Goal: Use online tool/utility: Utilize a website feature to perform a specific function

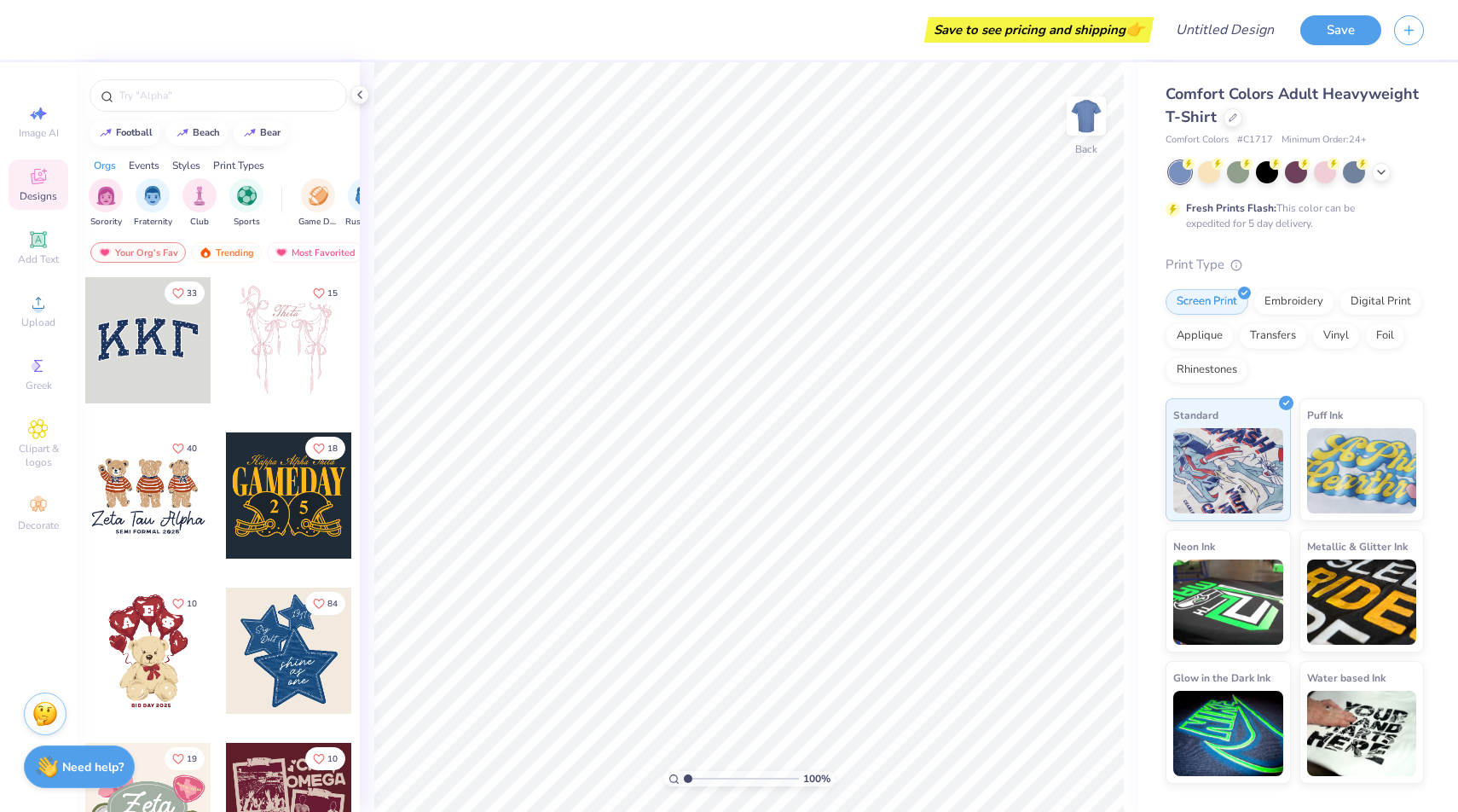
click at [149, 331] on div at bounding box center [149, 340] width 127 height 127
click at [154, 362] on div at bounding box center [149, 340] width 127 height 127
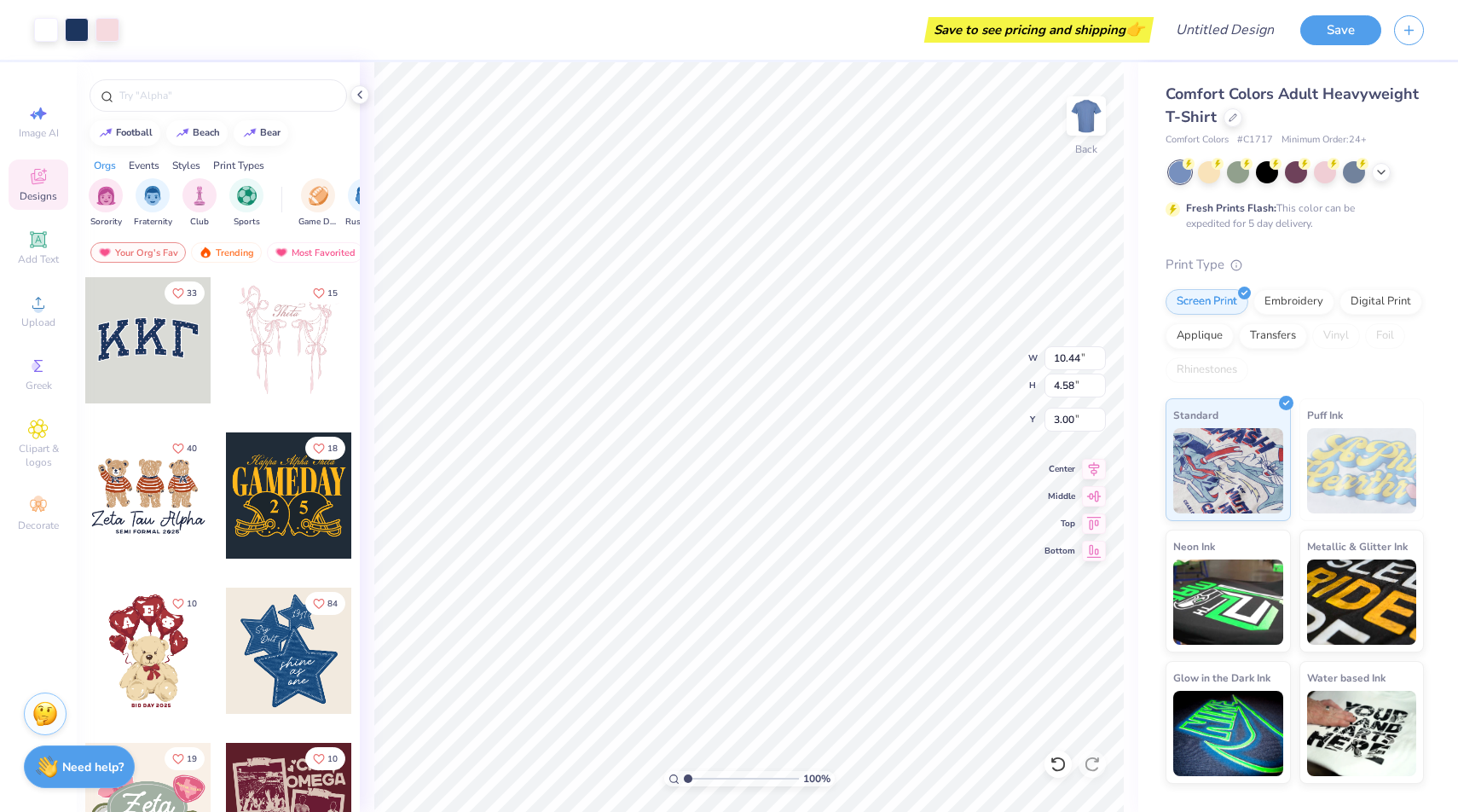
click at [286, 370] on div at bounding box center [289, 340] width 127 height 127
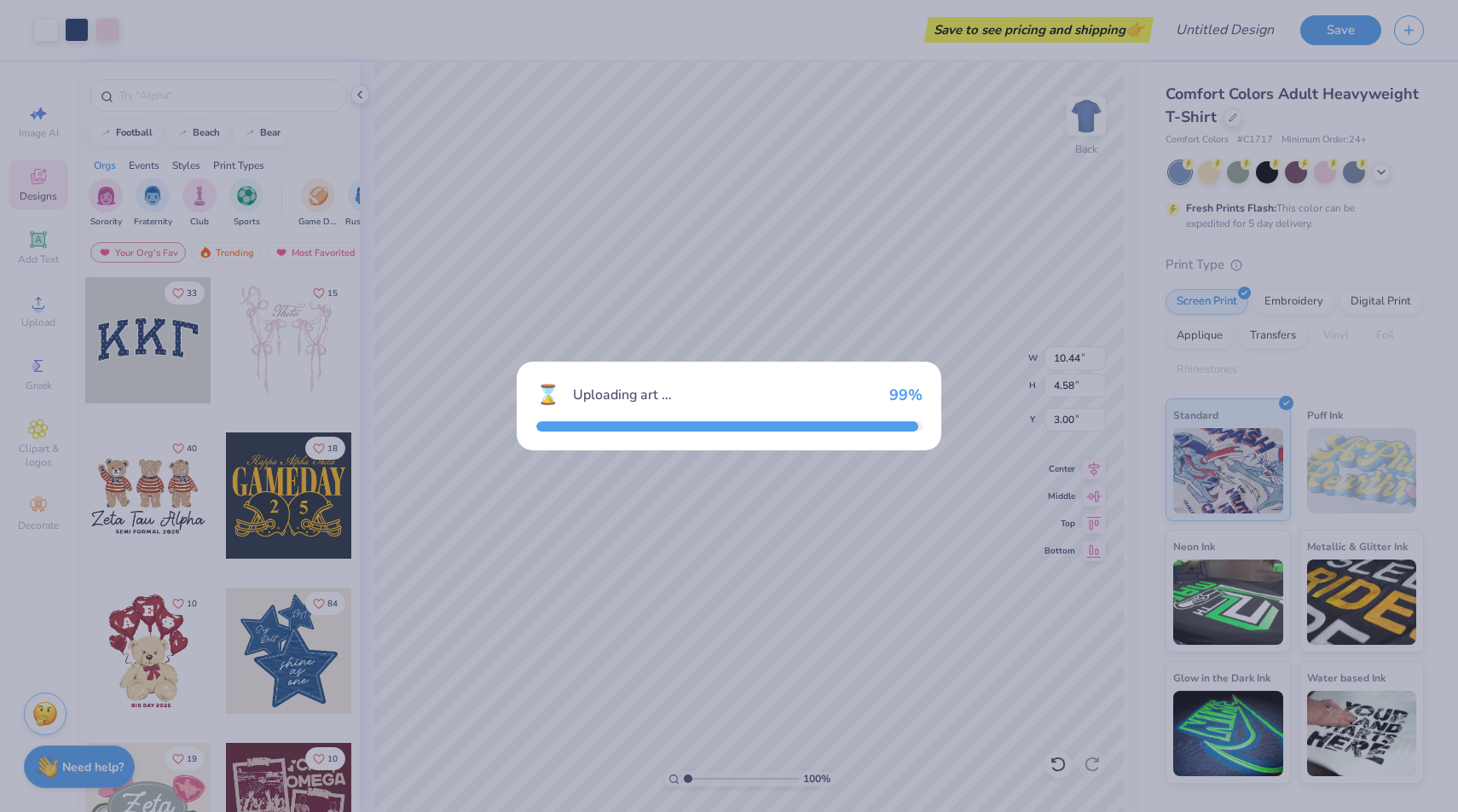
type input "11.63"
type input "12.55"
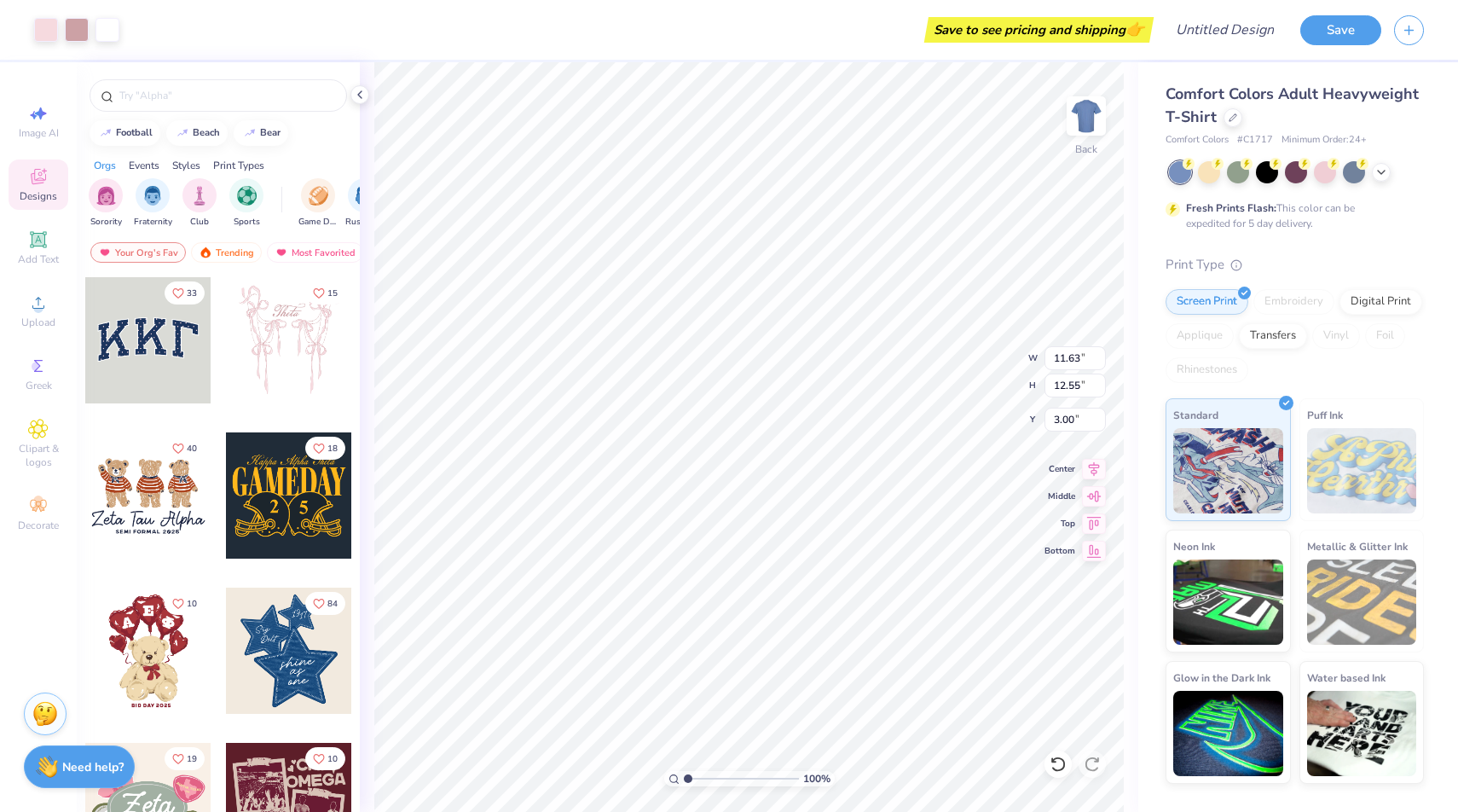
click at [171, 481] on div at bounding box center [149, 495] width 127 height 127
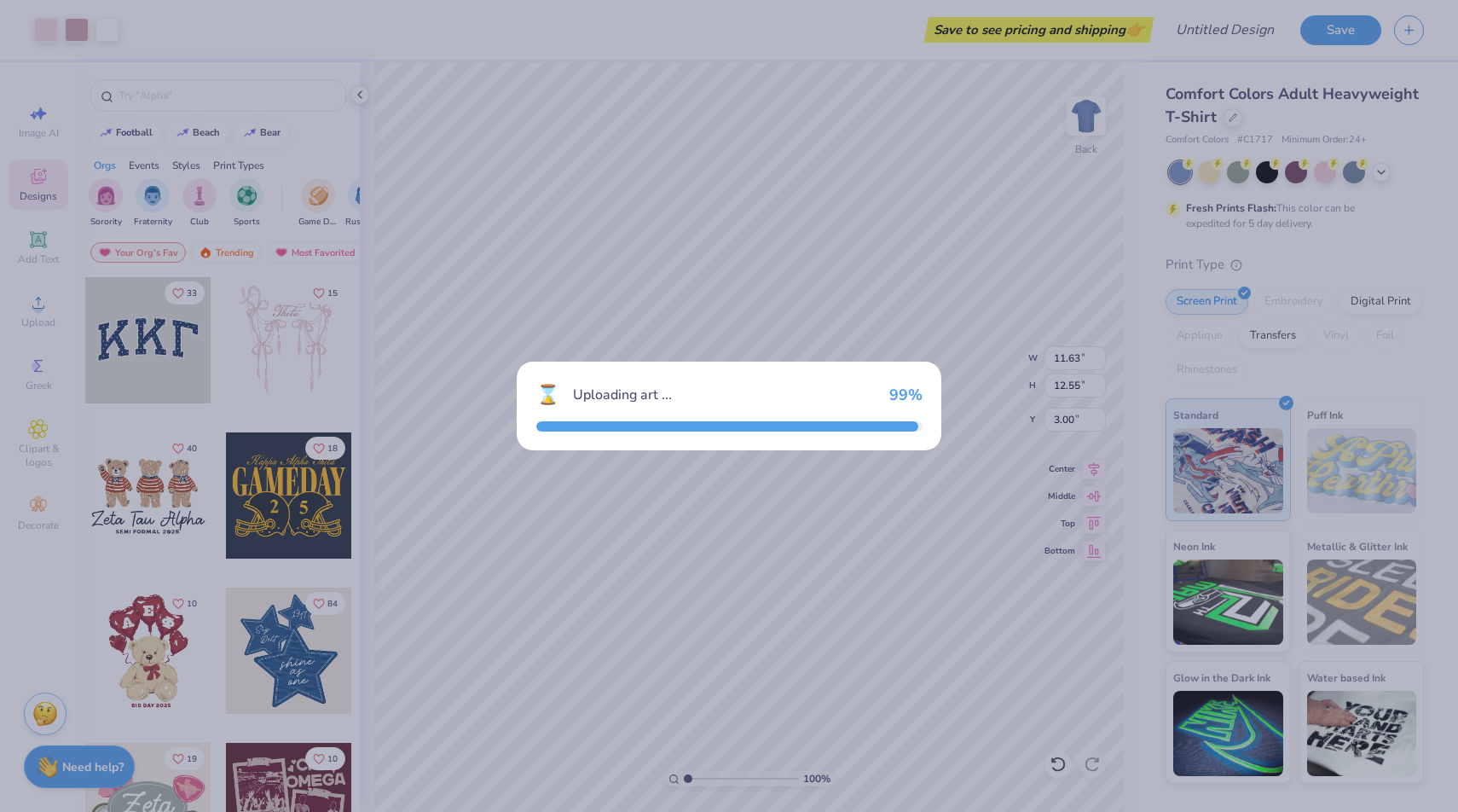
type input "7.64"
type input "5.17"
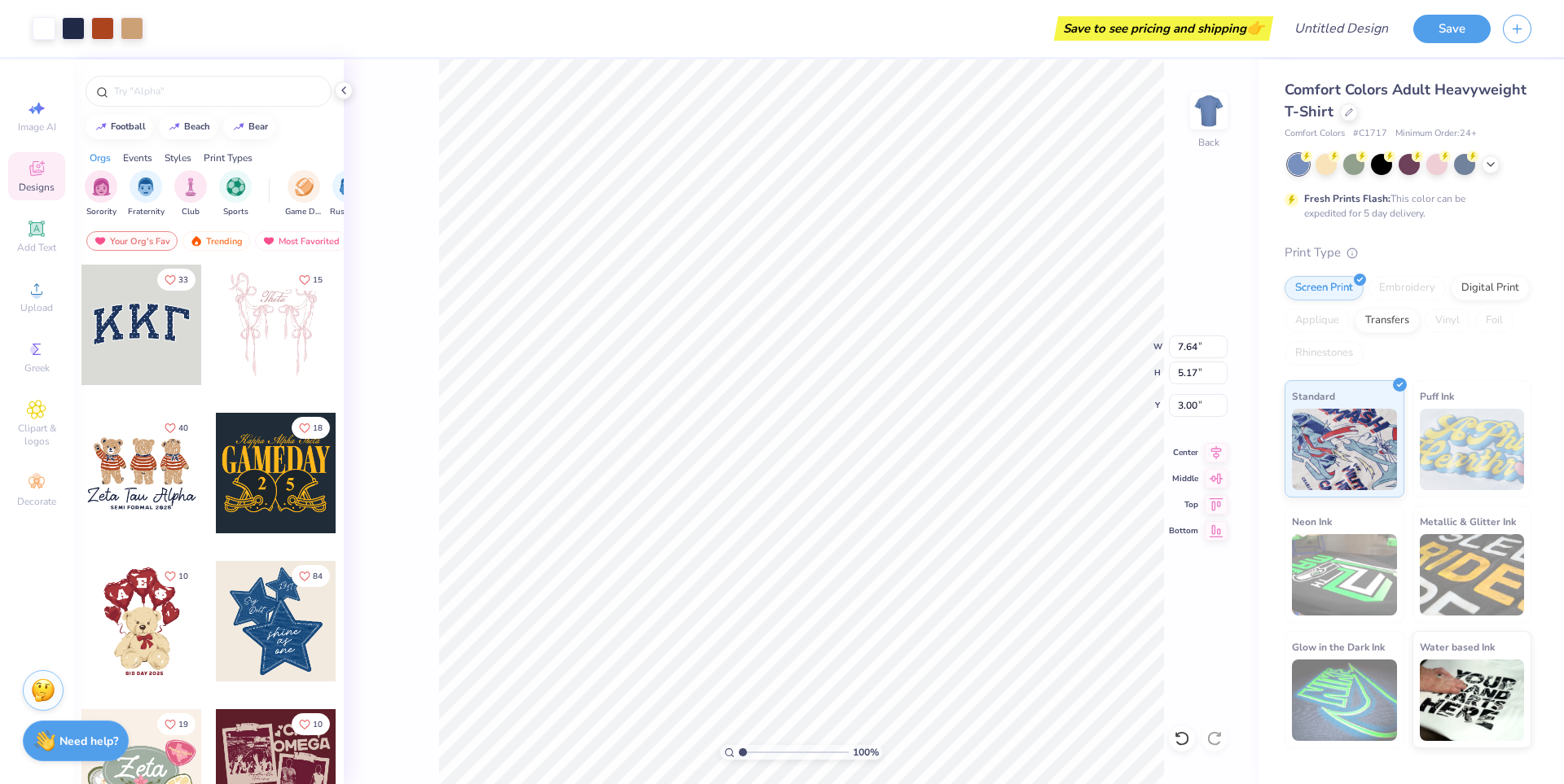
click at [157, 355] on div at bounding box center [142, 325] width 121 height 121
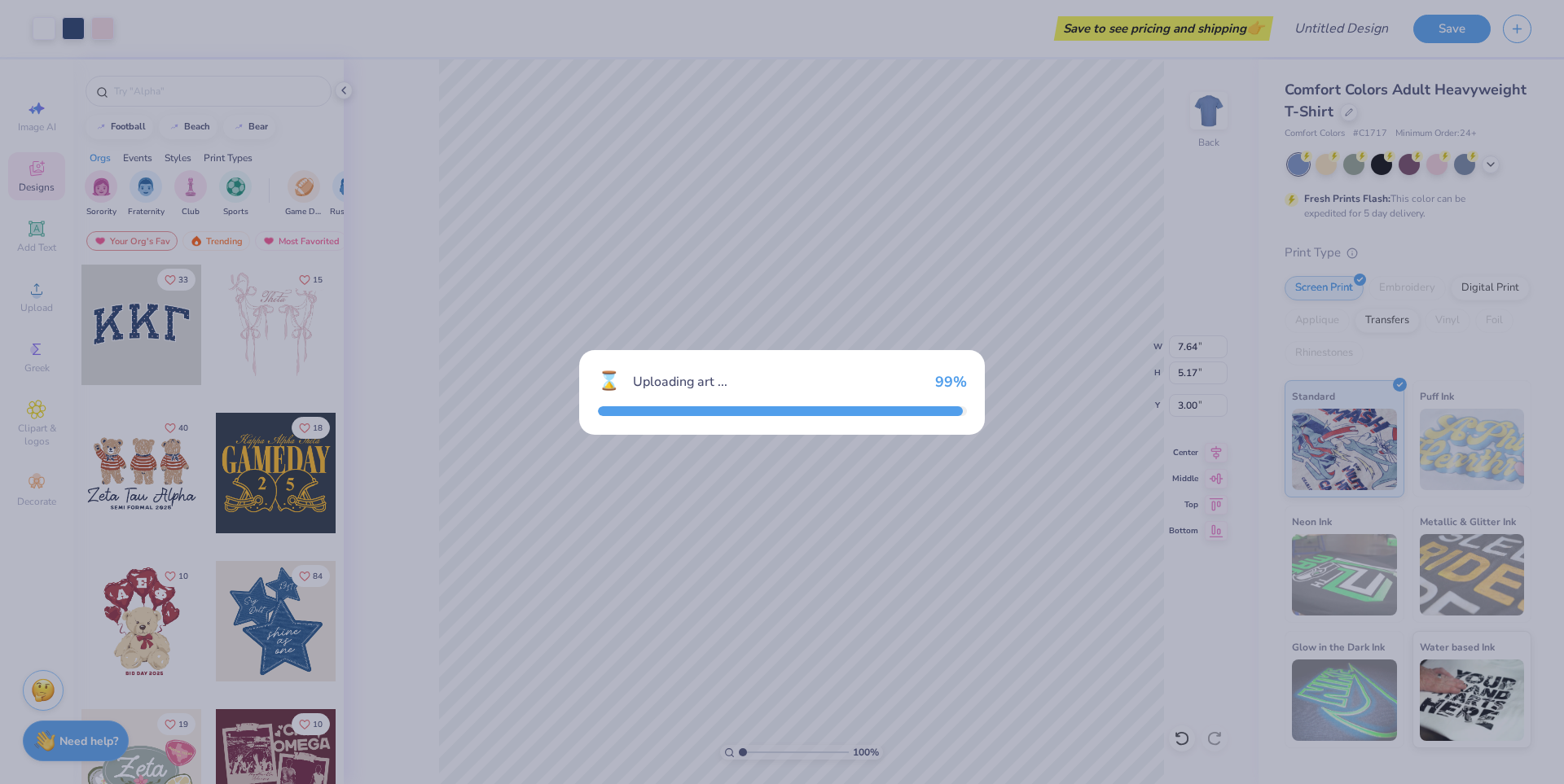
type input "10.44"
type input "4.58"
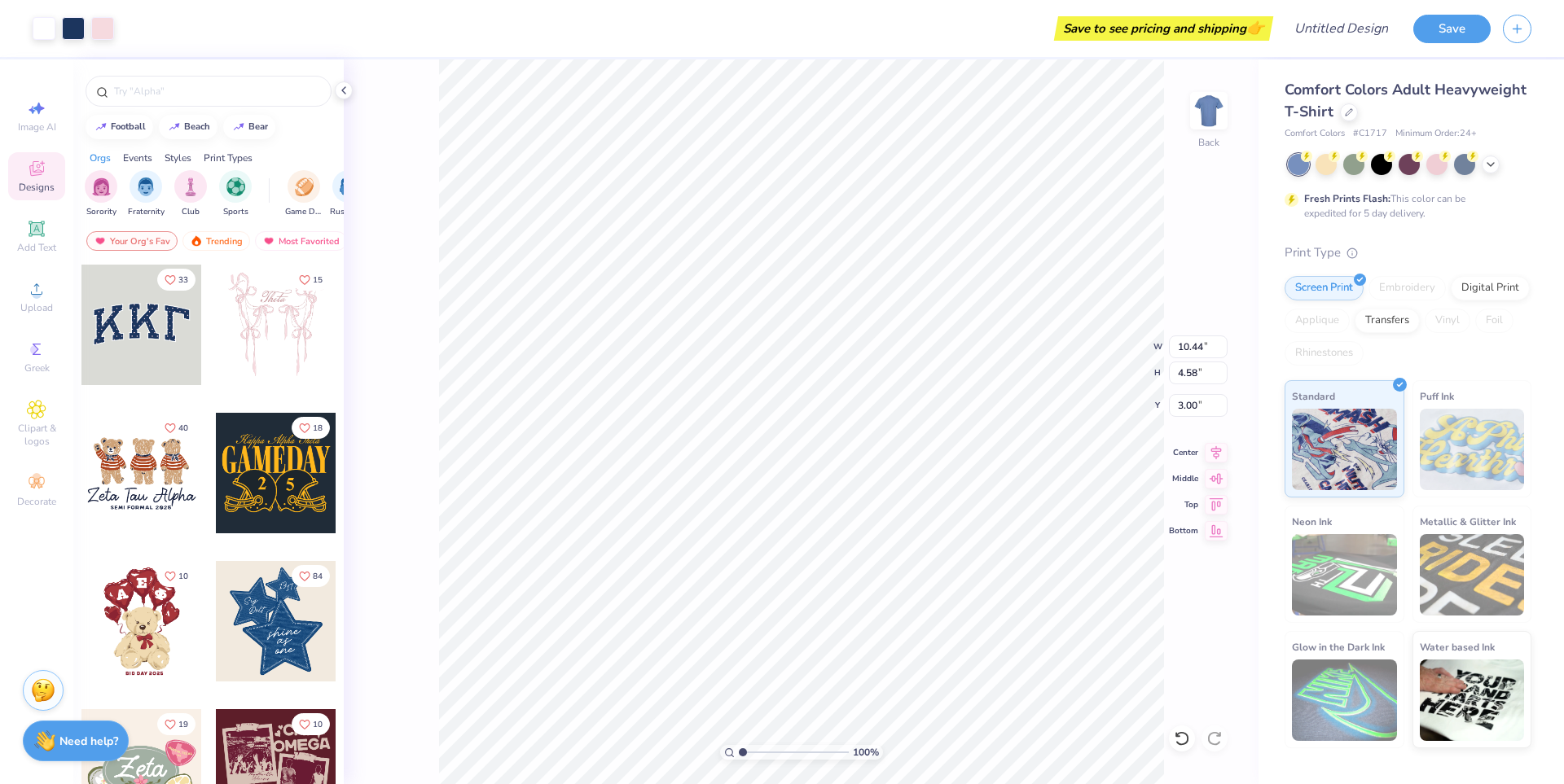
click at [302, 330] on div at bounding box center [276, 325] width 121 height 121
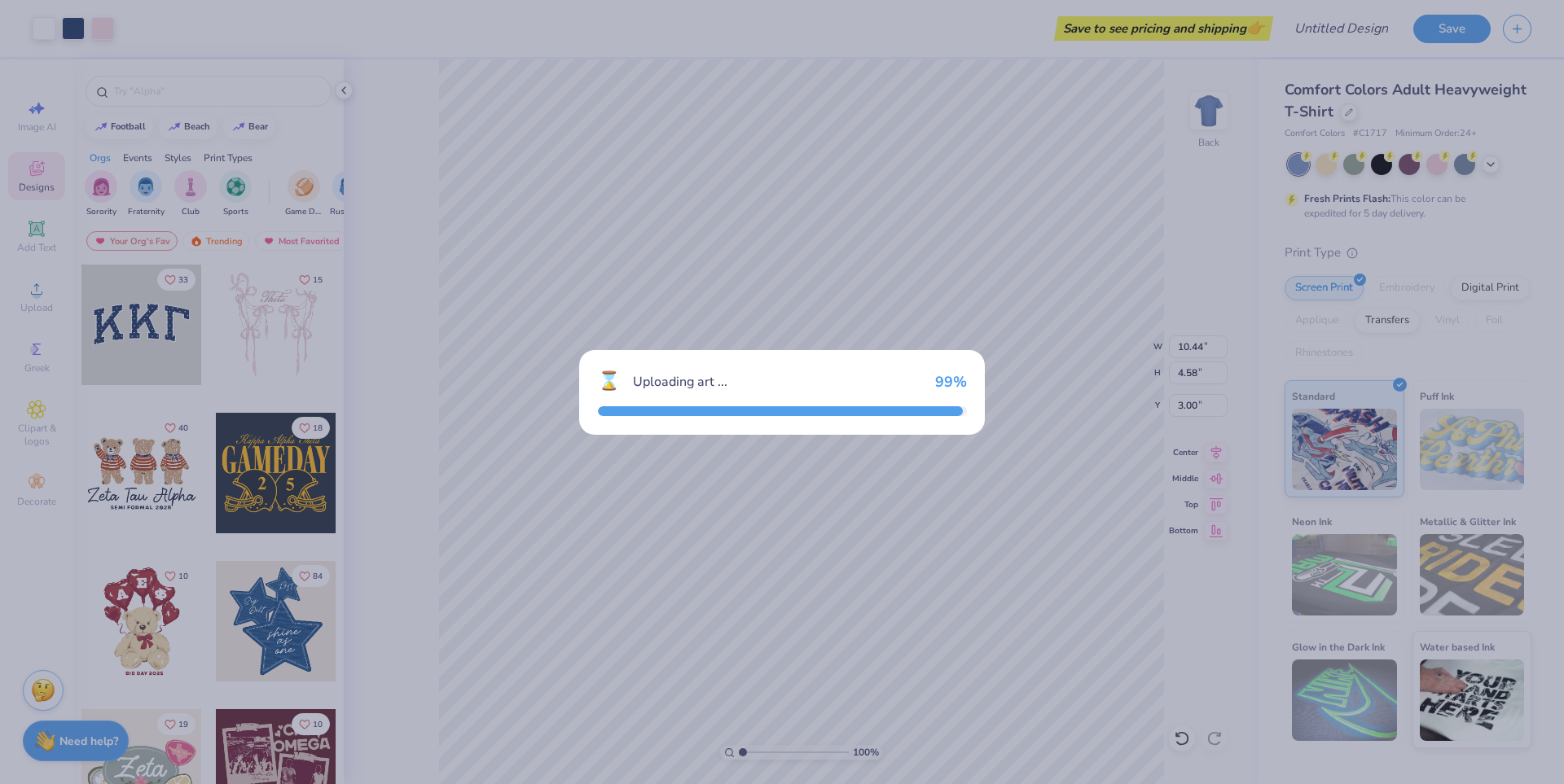
type input "11.63"
type input "12.55"
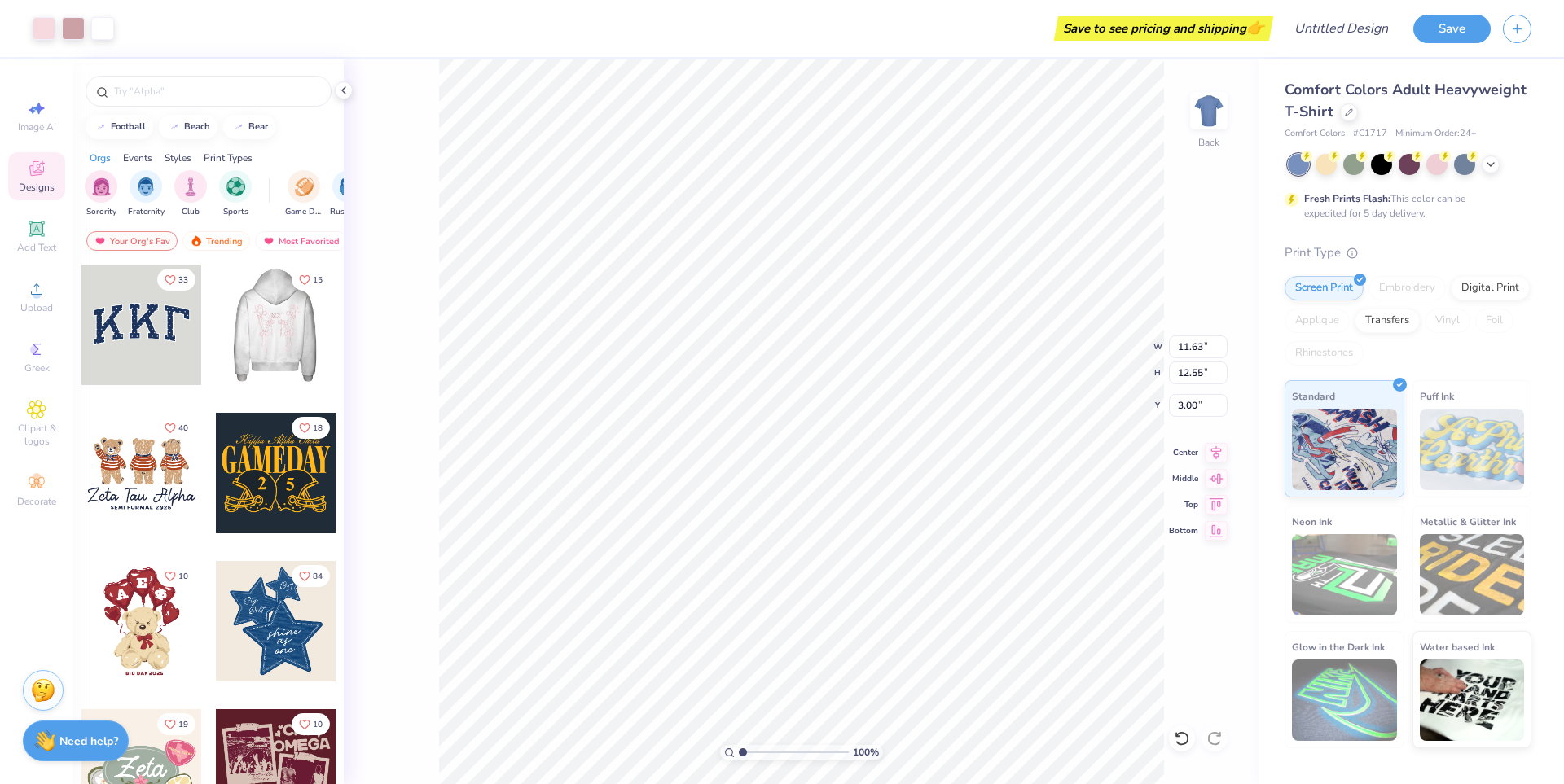
click at [137, 470] on div at bounding box center [142, 473] width 121 height 121
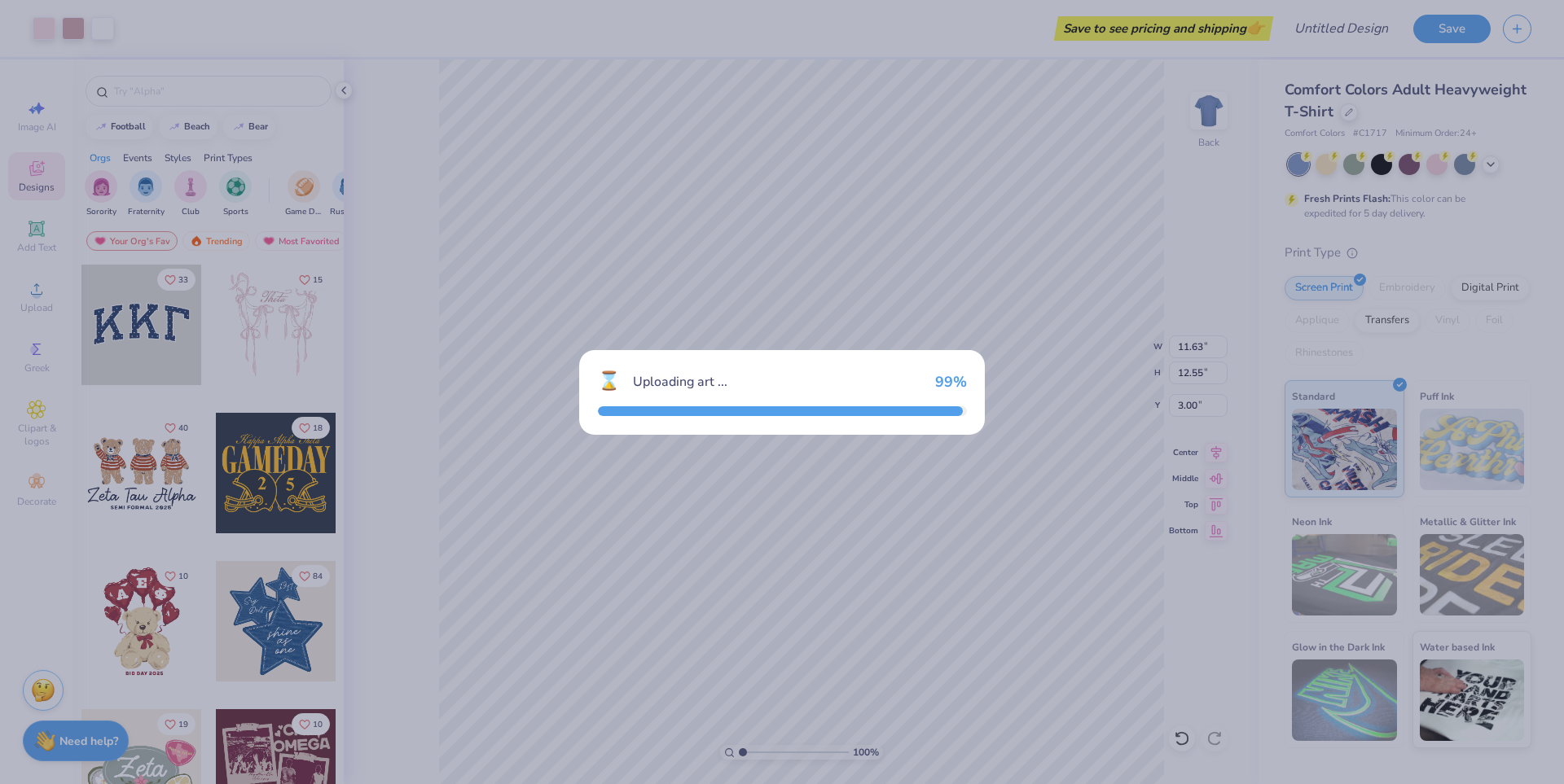
type input "7.64"
type input "5.17"
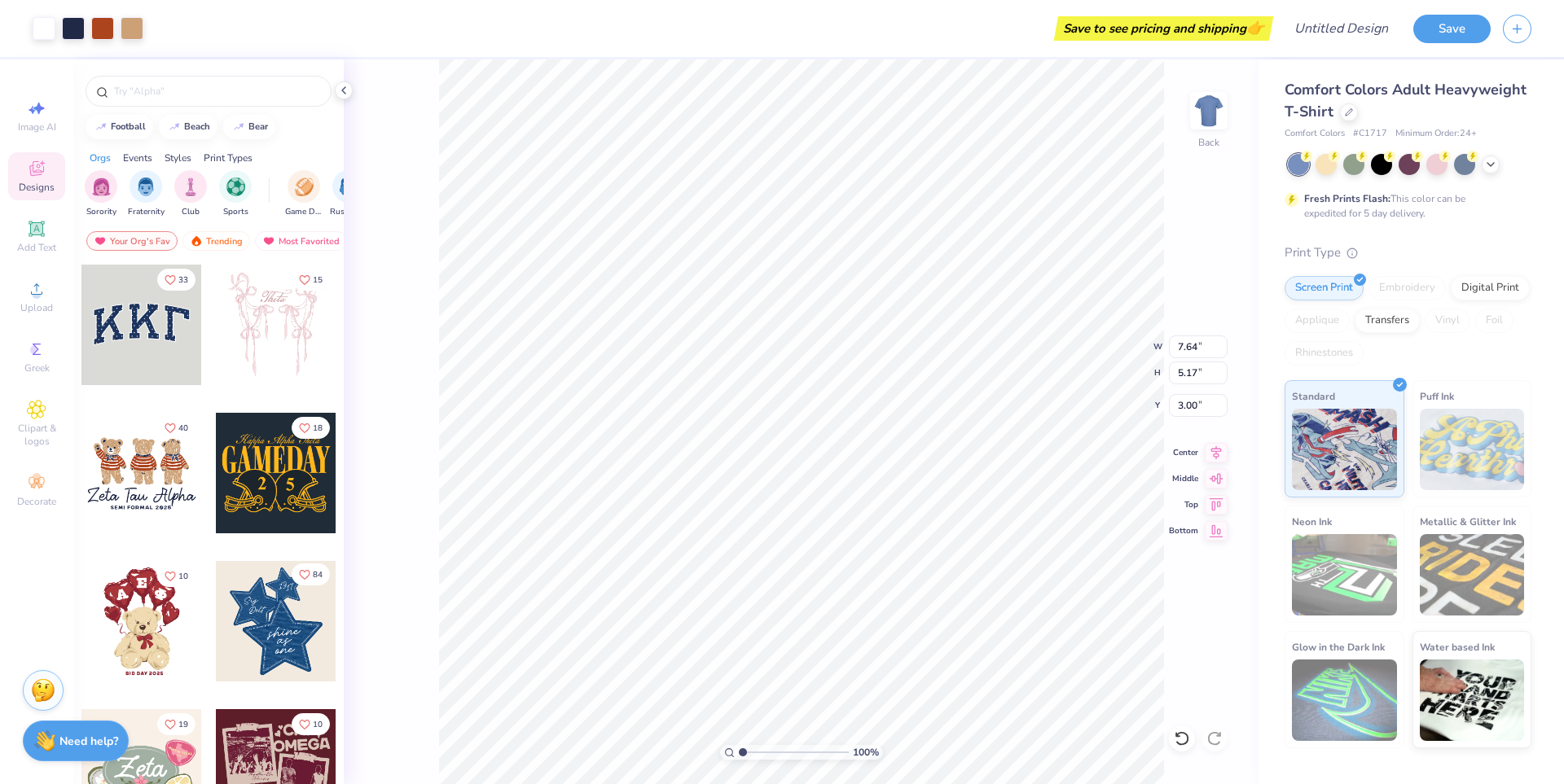
click at [299, 579] on icon "Like" at bounding box center [304, 575] width 11 height 11
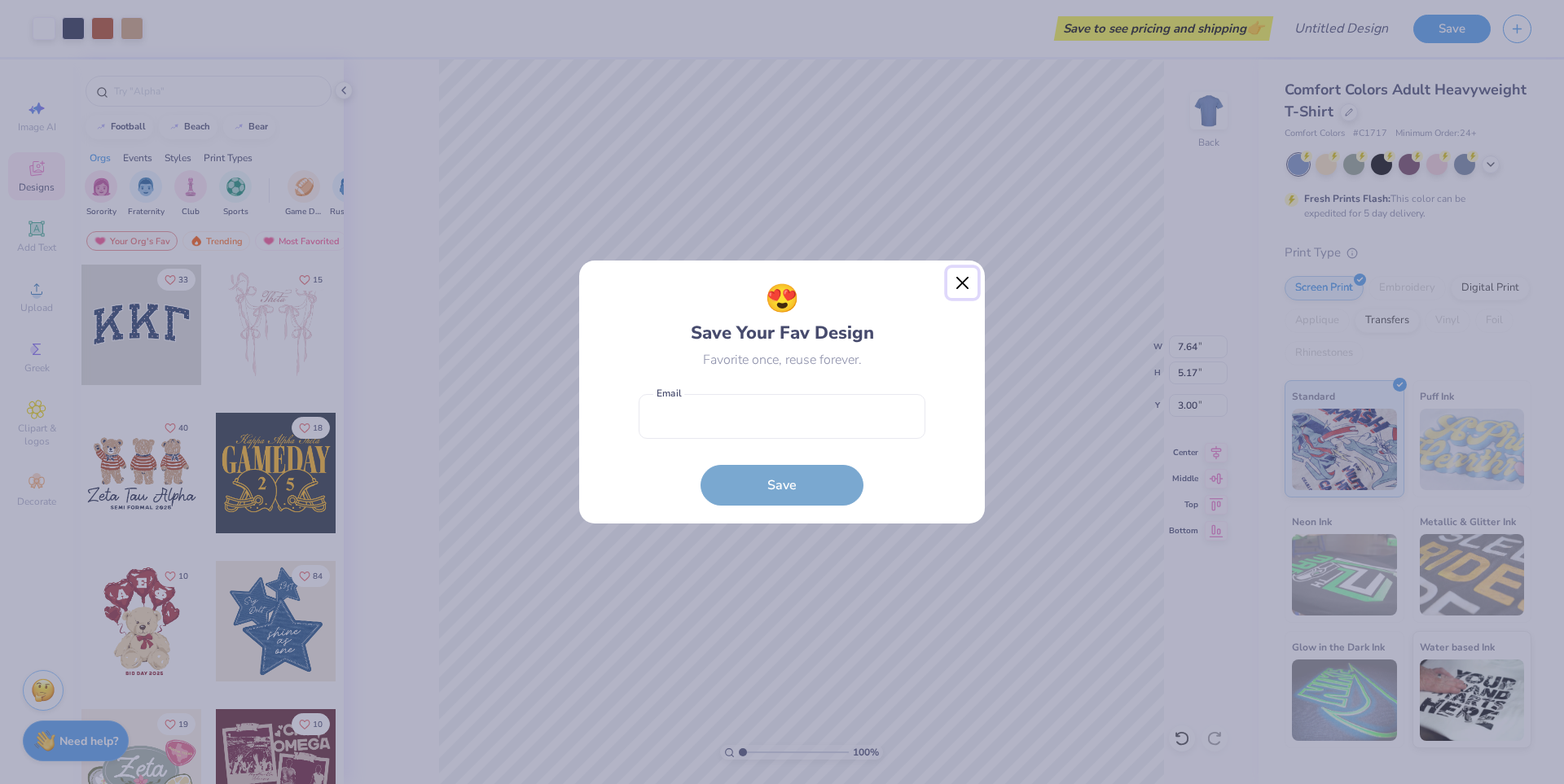
click at [965, 286] on button "Close" at bounding box center [962, 283] width 31 height 31
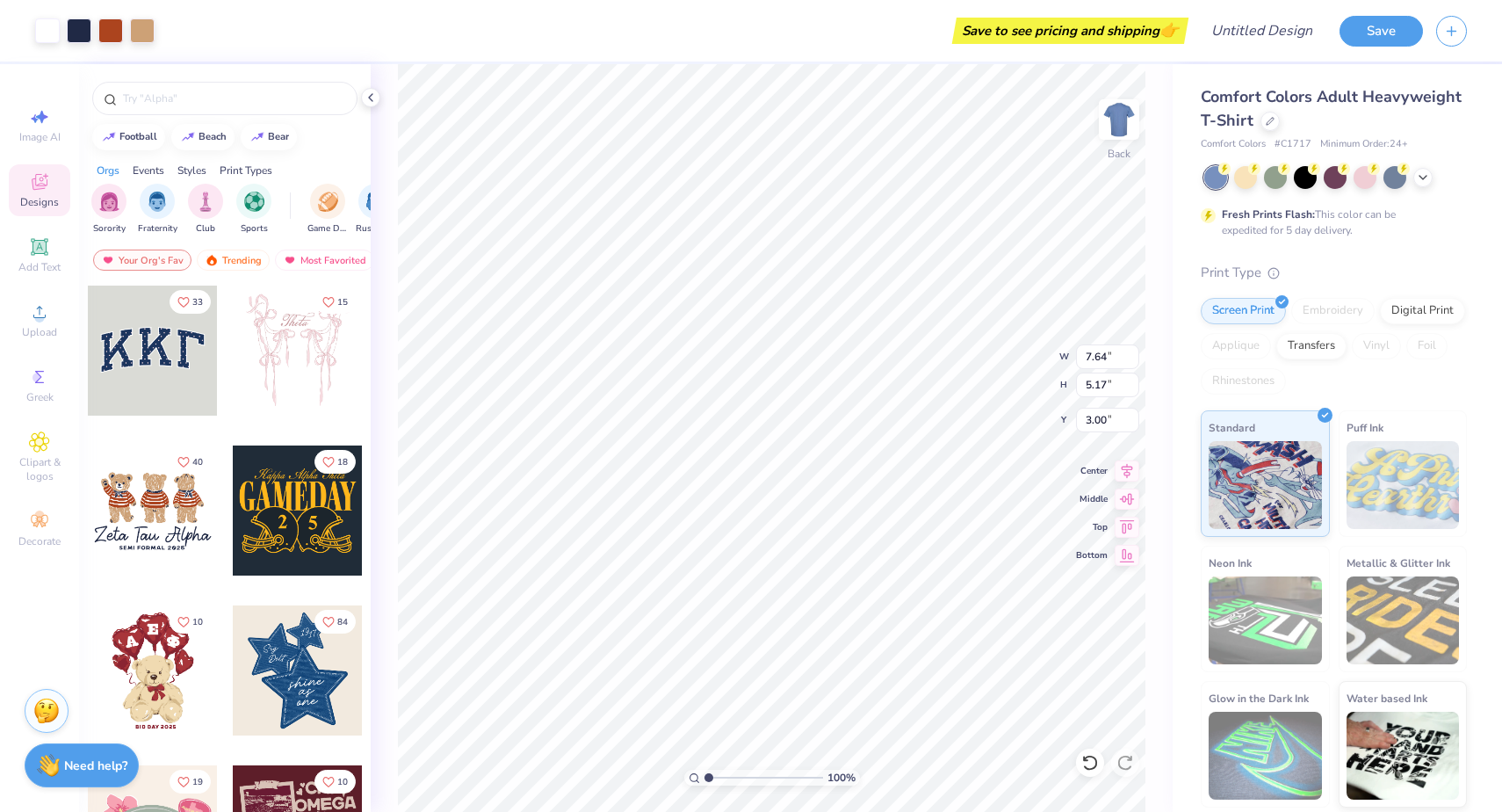
click at [278, 554] on div at bounding box center [298, 510] width 130 height 130
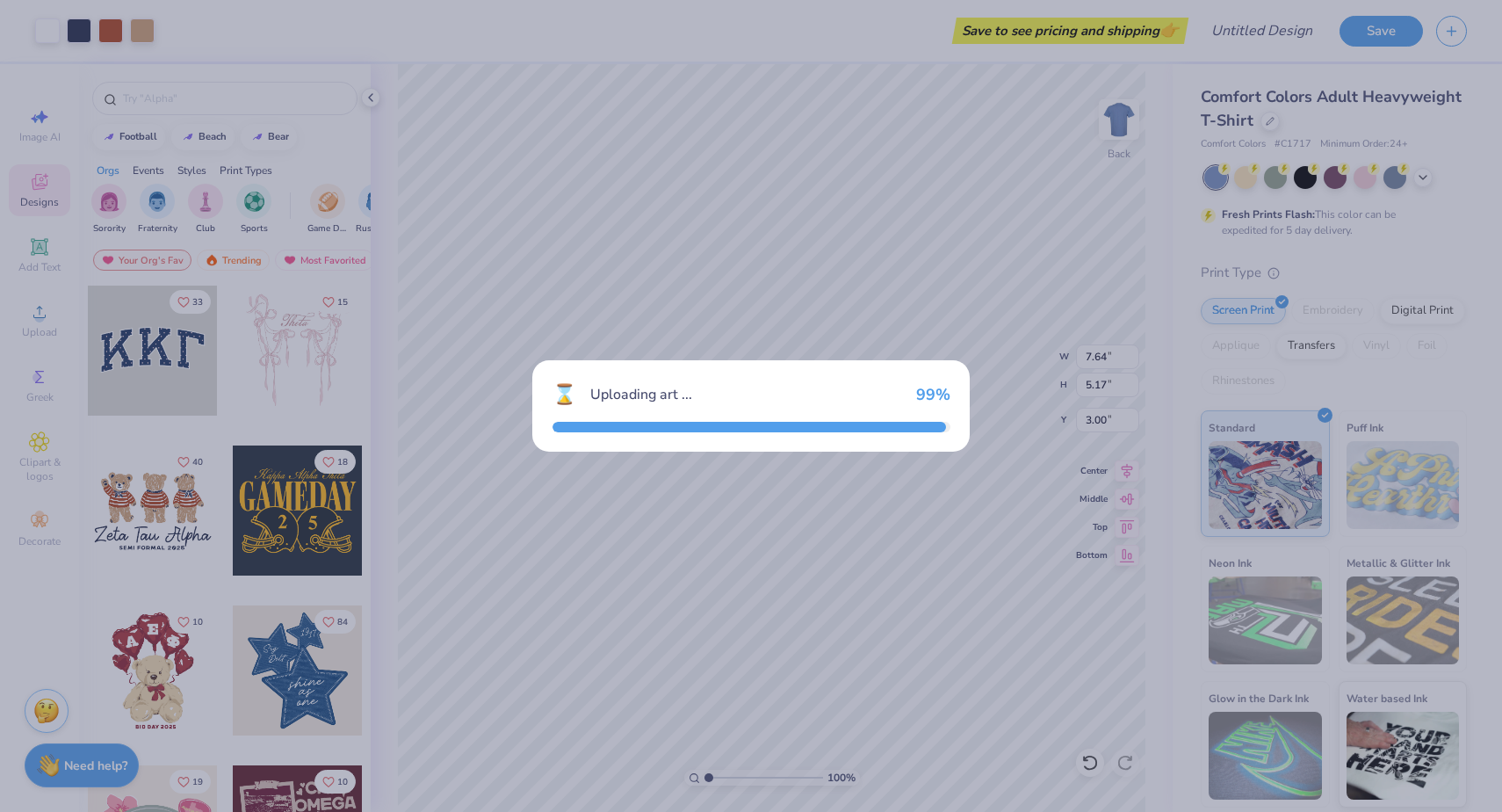
type input "5.27"
type input "3.83"
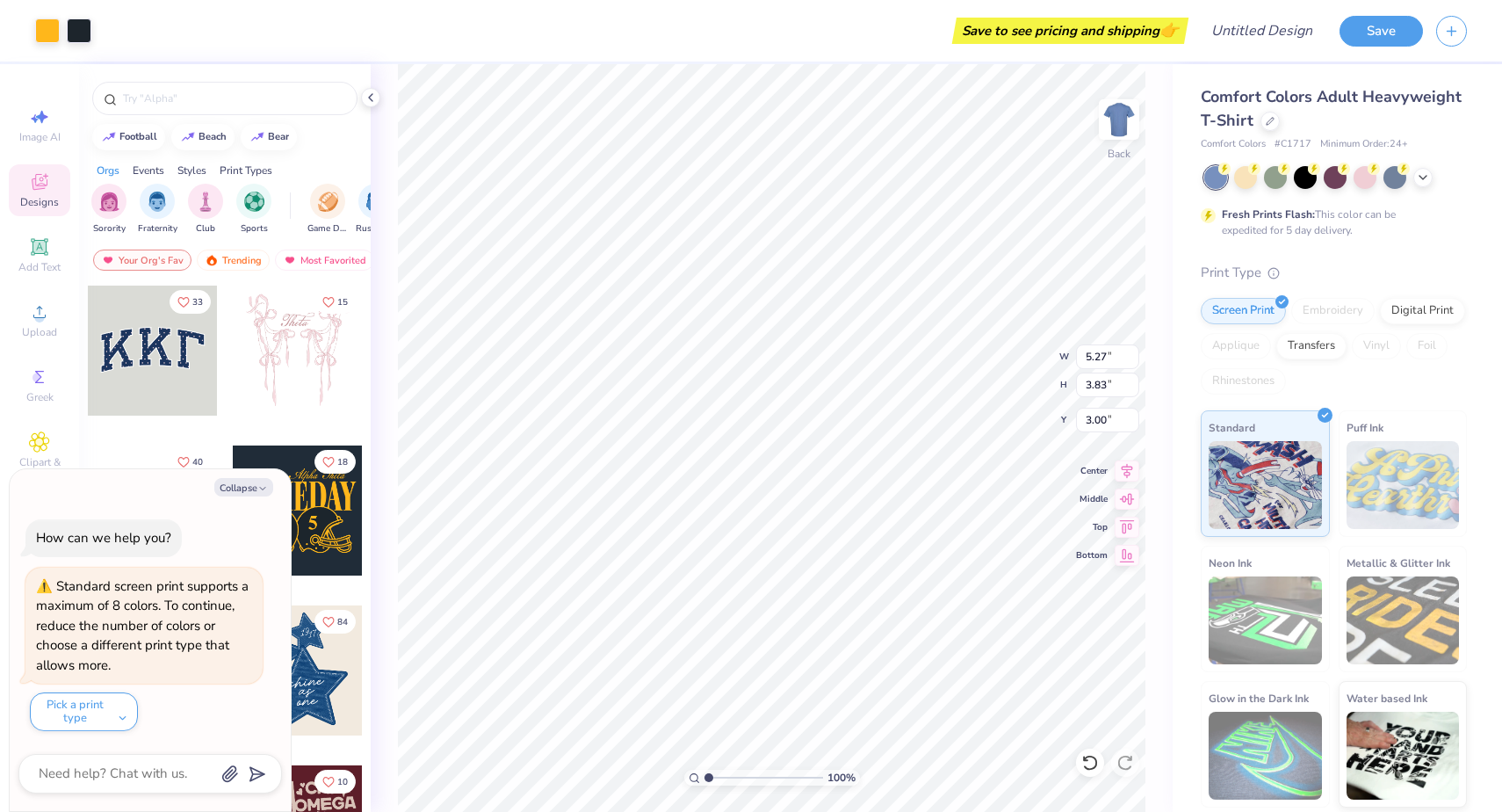
type textarea "x"
type input "12.04"
type textarea "x"
type input "7.64"
type input "5.17"
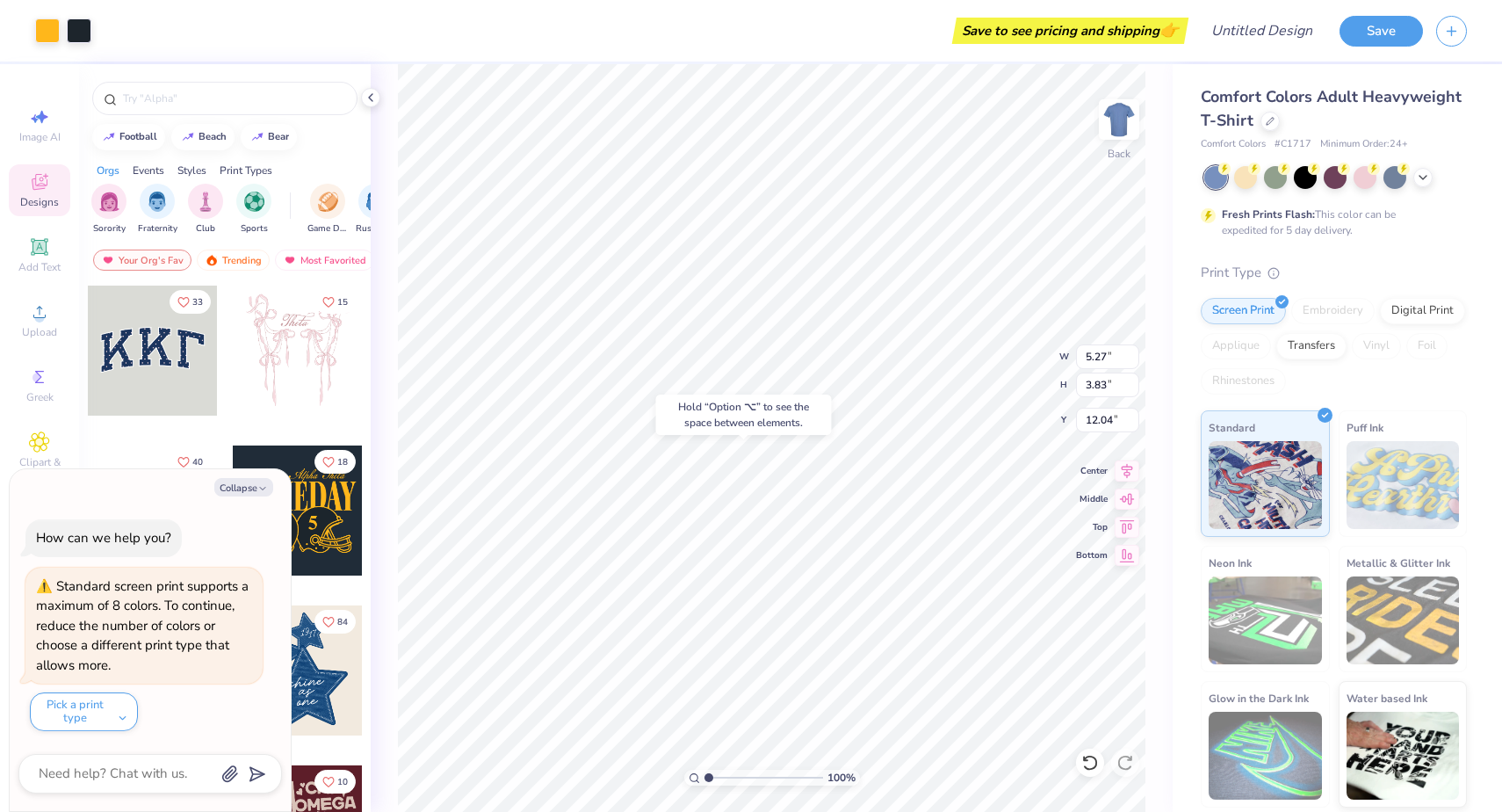
type input "3.00"
type textarea "x"
type input "8.60"
type textarea "x"
